Goal: Download file/media

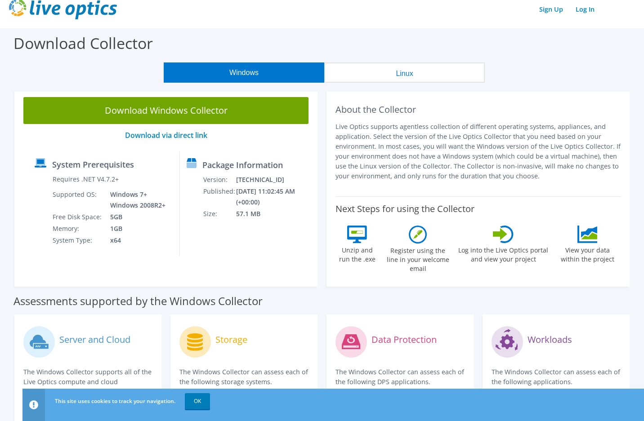
scroll to position [9, 0]
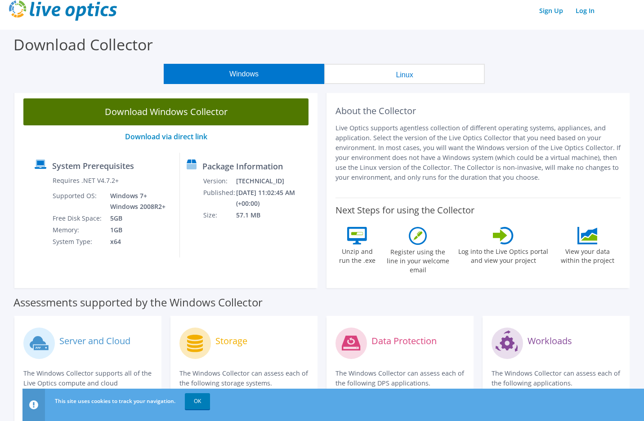
click at [172, 107] on link "Download Windows Collector" at bounding box center [165, 111] width 285 height 27
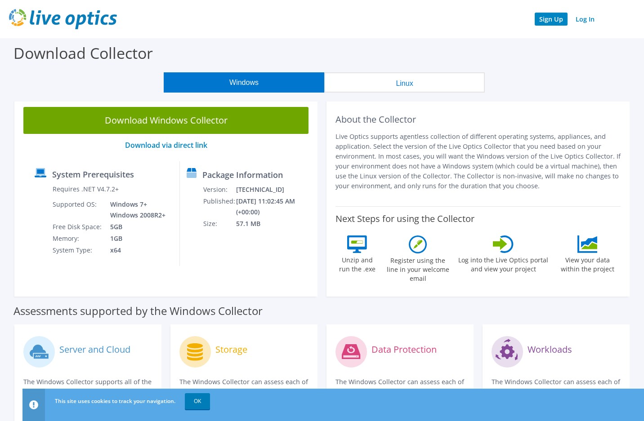
click at [549, 21] on link "Sign Up" at bounding box center [551, 19] width 33 height 13
click at [413, 85] on button "Linux" at bounding box center [404, 82] width 161 height 20
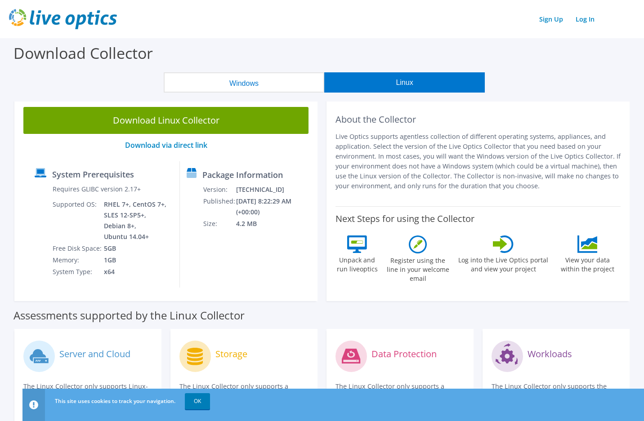
click at [246, 81] on button "Windows" at bounding box center [244, 82] width 161 height 20
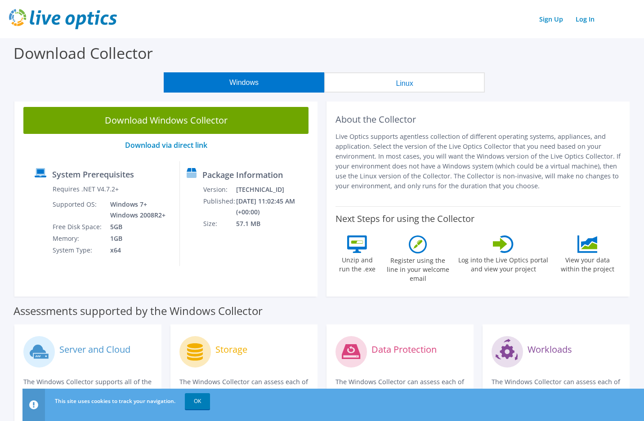
click at [366, 81] on button "Linux" at bounding box center [404, 82] width 161 height 20
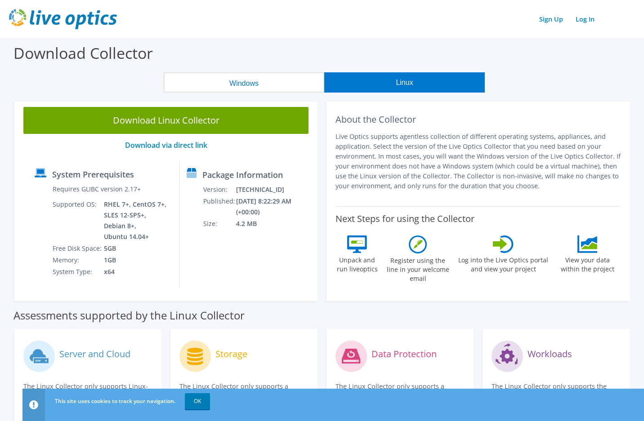
click at [308, 96] on section "Download Collector Windows Linux Download Windows Collector Download via direct…" at bounding box center [322, 364] width 644 height 652
click at [293, 97] on section "Download Collector Windows Linux Download Windows Collector Download via direct…" at bounding box center [322, 364] width 644 height 652
click at [262, 90] on button "Windows" at bounding box center [244, 82] width 161 height 20
